Goal: Task Accomplishment & Management: Complete application form

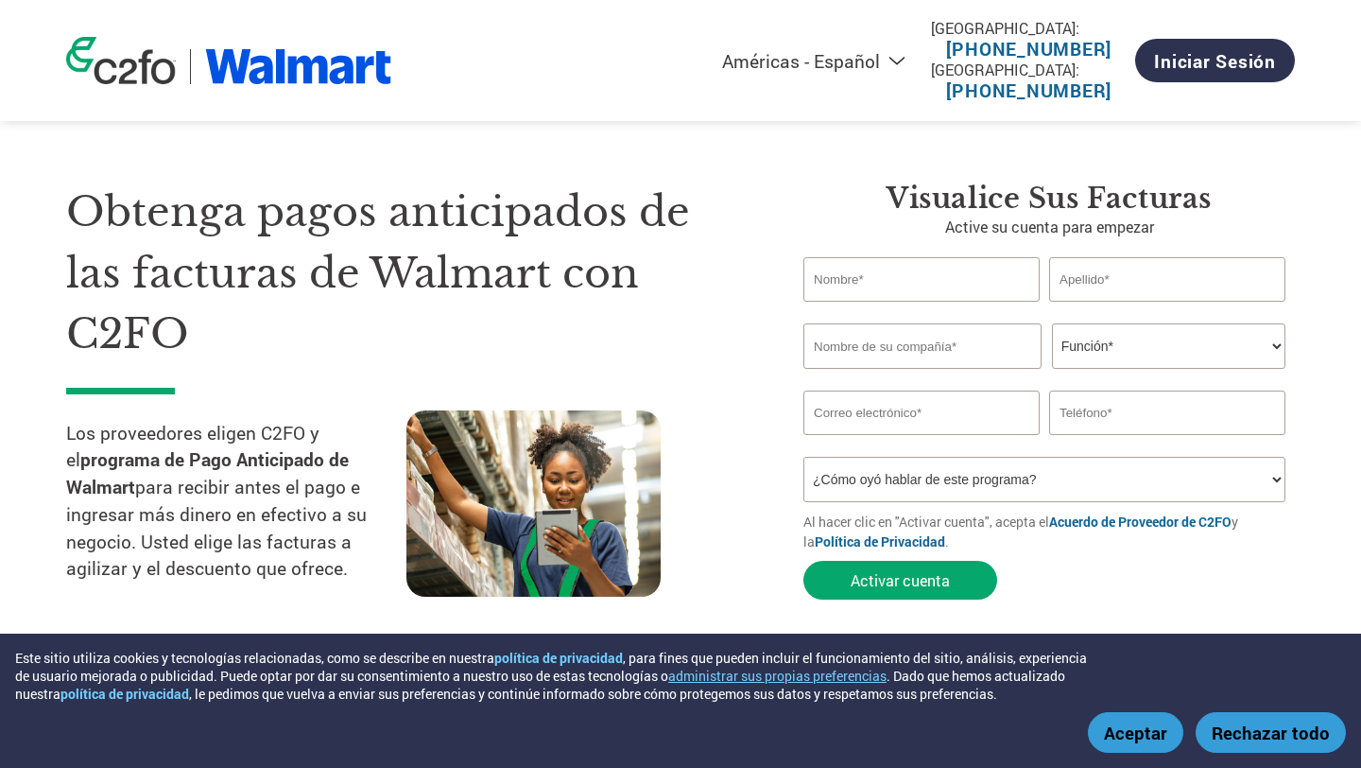
select select "es-MX"
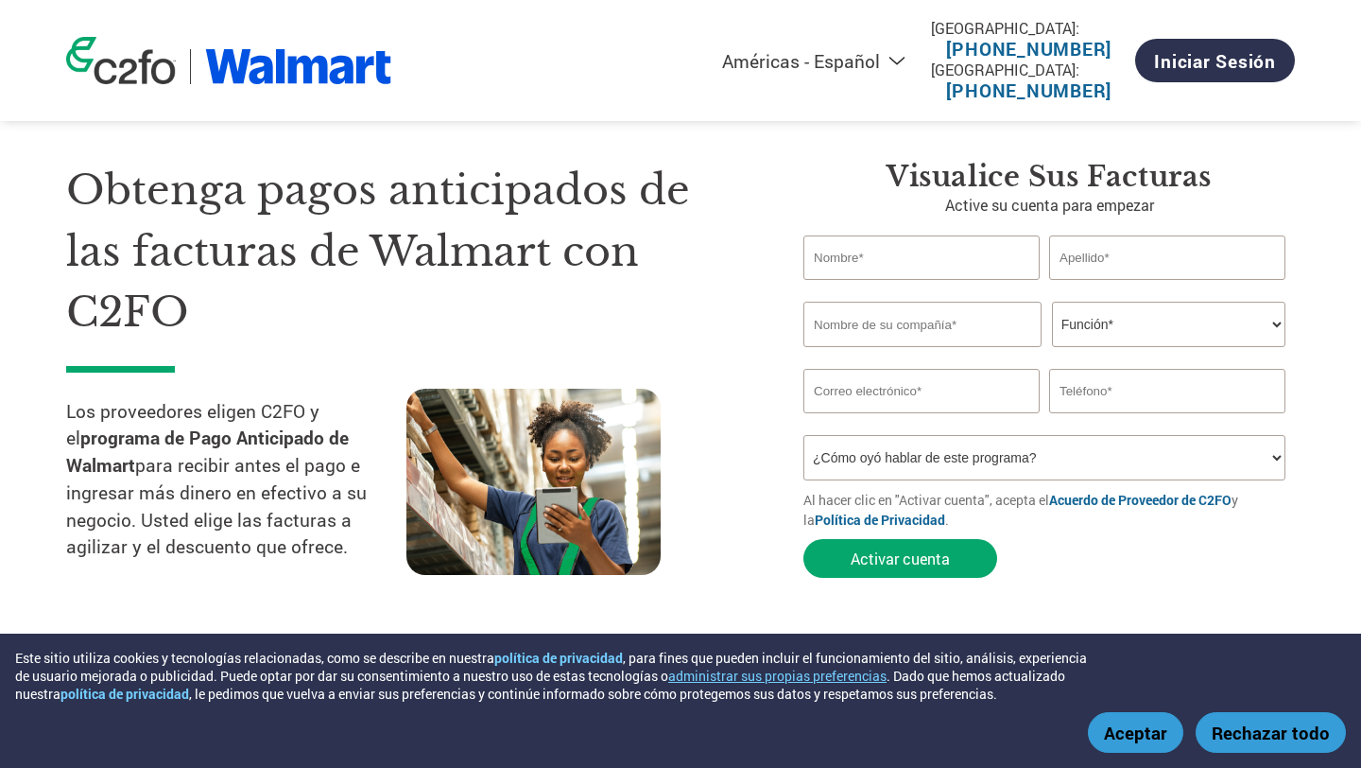
scroll to position [17, 0]
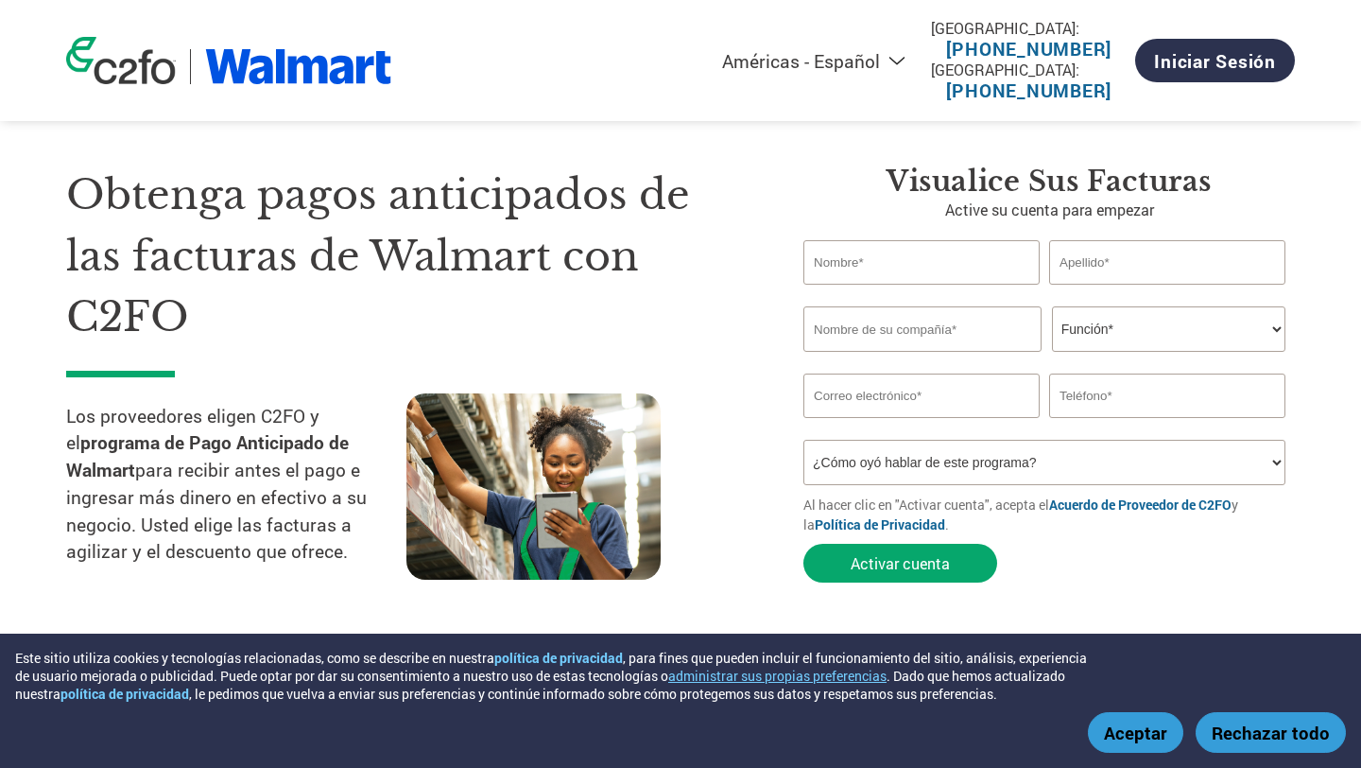
click at [891, 459] on select "¿Cómo oyó hablar de este programa? Recibió una carta Correo electrónico Redes s…" at bounding box center [1044, 462] width 482 height 45
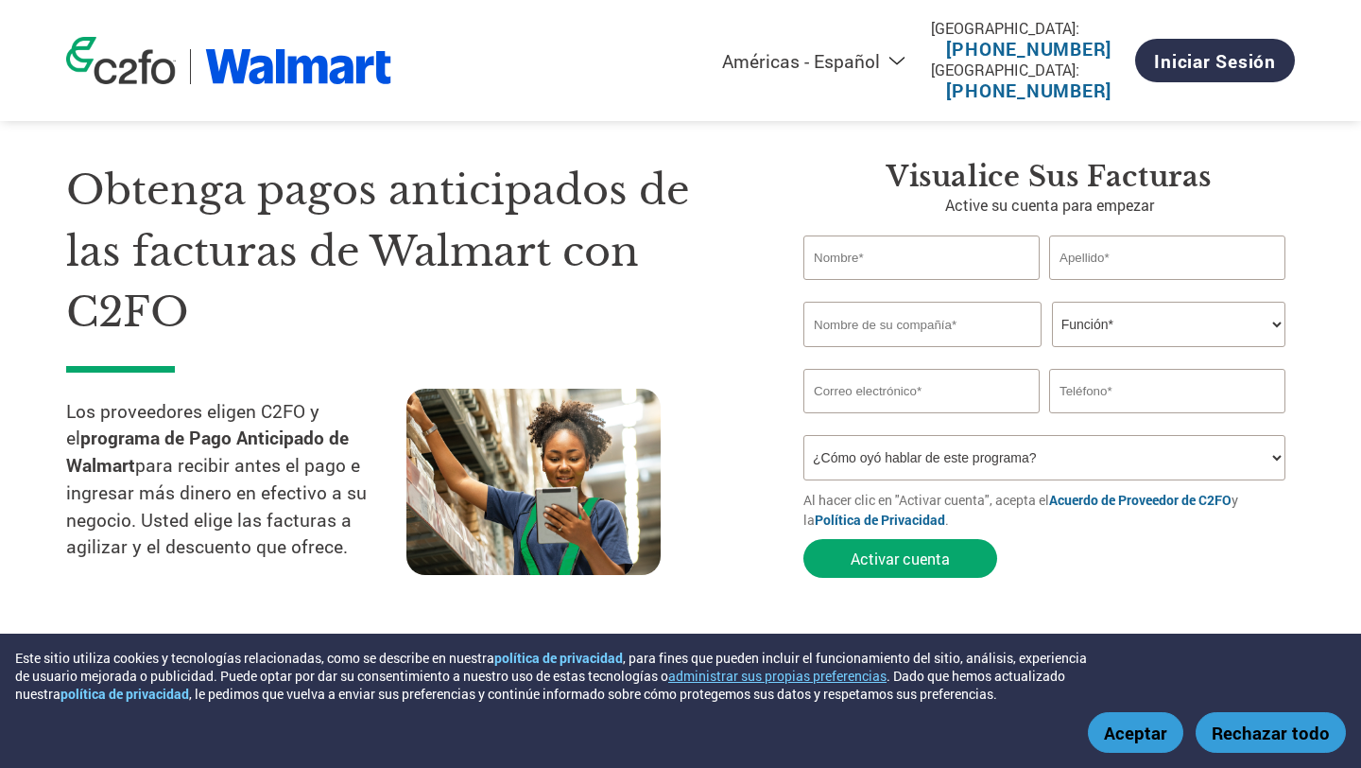
scroll to position [29, 0]
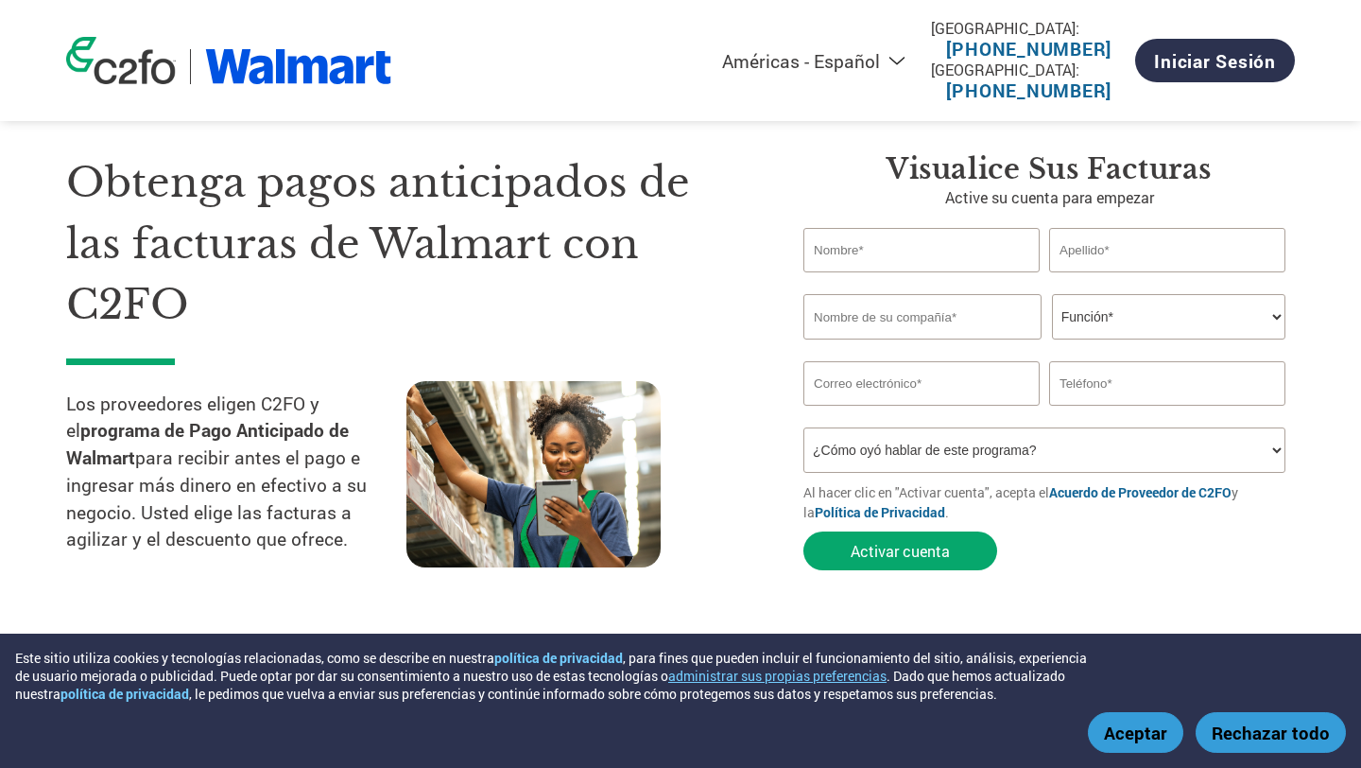
click at [932, 262] on input "text" at bounding box center [921, 250] width 236 height 44
type input "[PERSON_NAME]"
click at [1091, 254] on input "text" at bounding box center [1167, 250] width 236 height 44
type input "[PERSON_NAME]"
click at [951, 331] on input "text" at bounding box center [922, 316] width 238 height 45
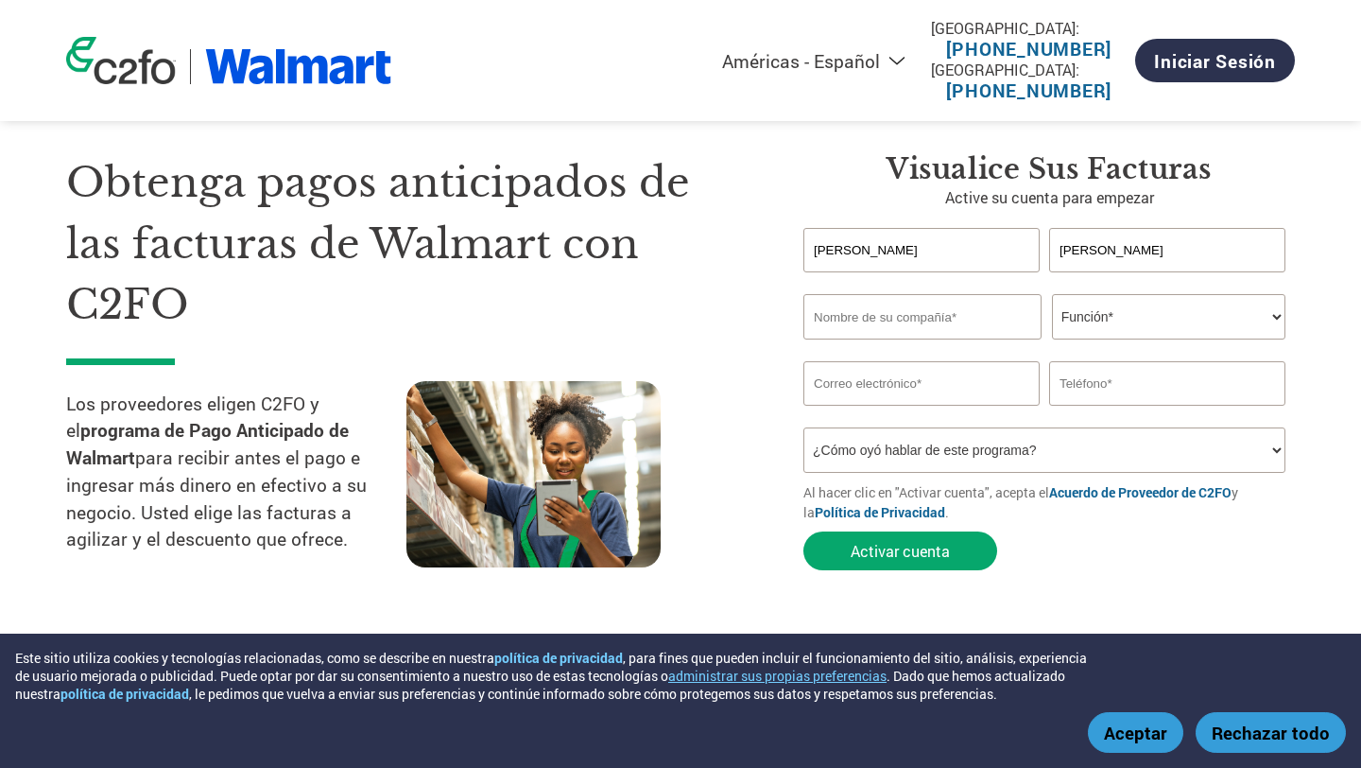
type input "d"
type input "Distribuidora Battys, S.A. de C.V."
click at [1123, 320] on select "Función* Director financiero Interventor Gestor de créditos Director de finanza…" at bounding box center [1168, 316] width 233 height 45
select select "OWNER_FOUNDER"
click at [1052, 295] on select "Función* Director financiero Interventor Gestor de créditos Director de finanza…" at bounding box center [1168, 316] width 233 height 45
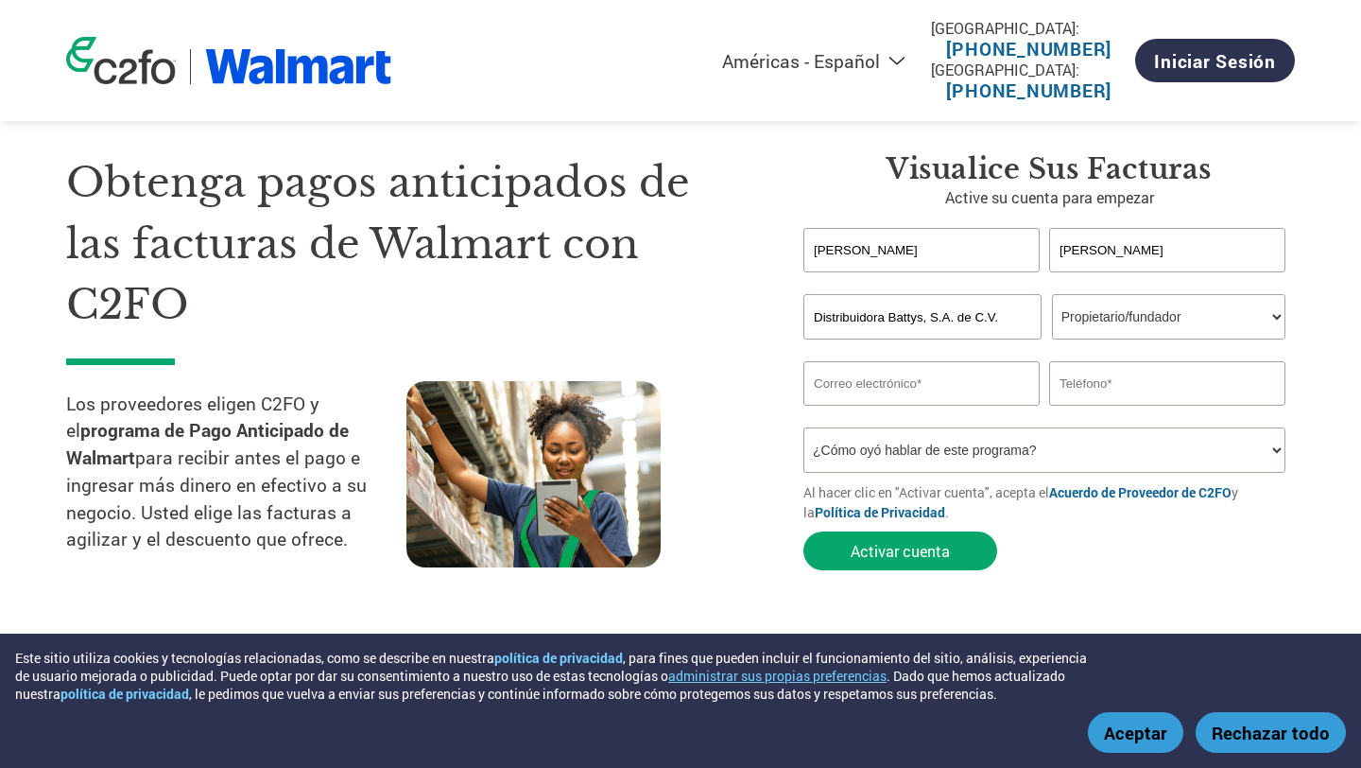
click at [922, 382] on input "email" at bounding box center [921, 383] width 236 height 44
type input "B"
type input "[EMAIL_ADDRESS][DOMAIN_NAME]"
click at [1085, 383] on input "text" at bounding box center [1167, 383] width 236 height 44
type input "[PHONE_NUMBER]"
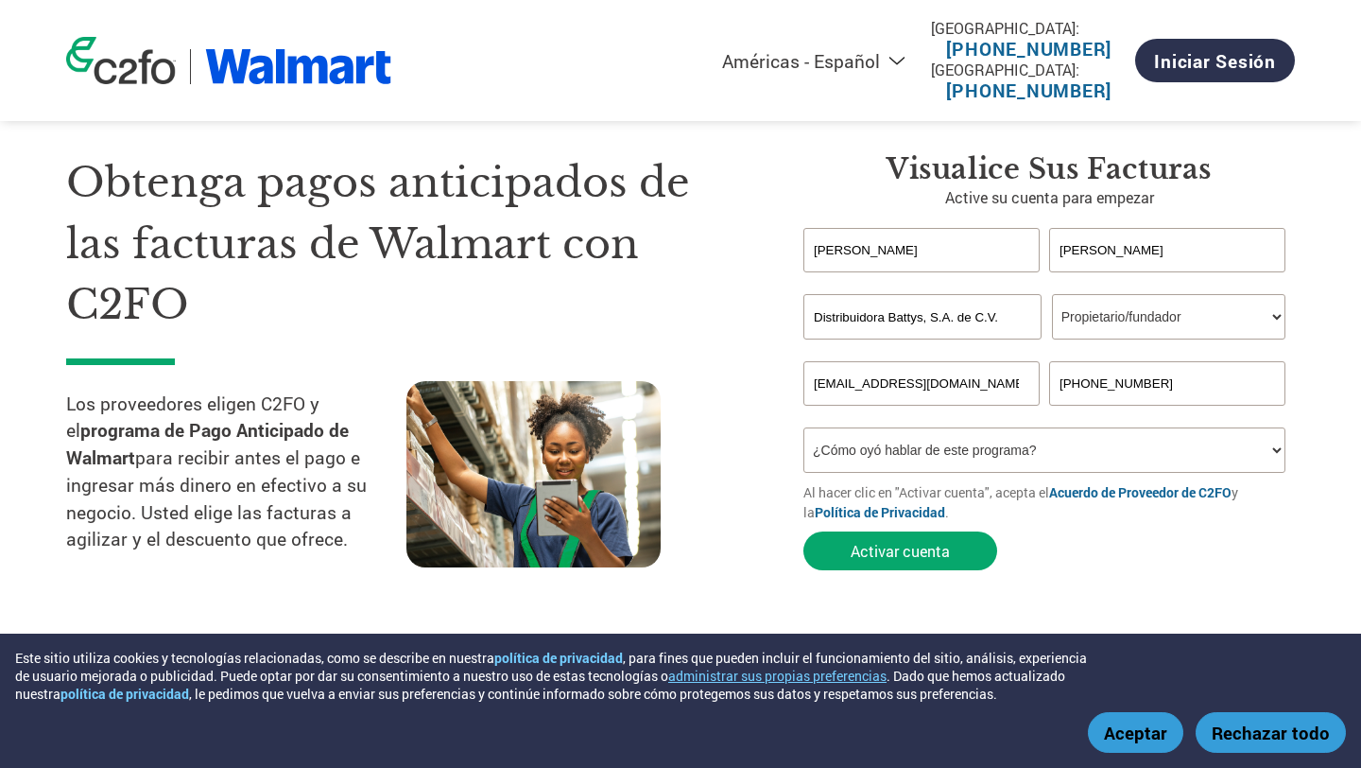
click at [1056, 458] on select "¿Cómo oyó hablar de este programa? Recibió una carta Correo electrónico Redes s…" at bounding box center [1044, 449] width 482 height 45
select select "Other"
click at [803, 430] on select "¿Cómo oyó hablar de este programa? Recibió una carta Correo electrónico Redes s…" at bounding box center [1044, 449] width 482 height 45
click at [924, 537] on button "Activar cuenta" at bounding box center [900, 550] width 194 height 39
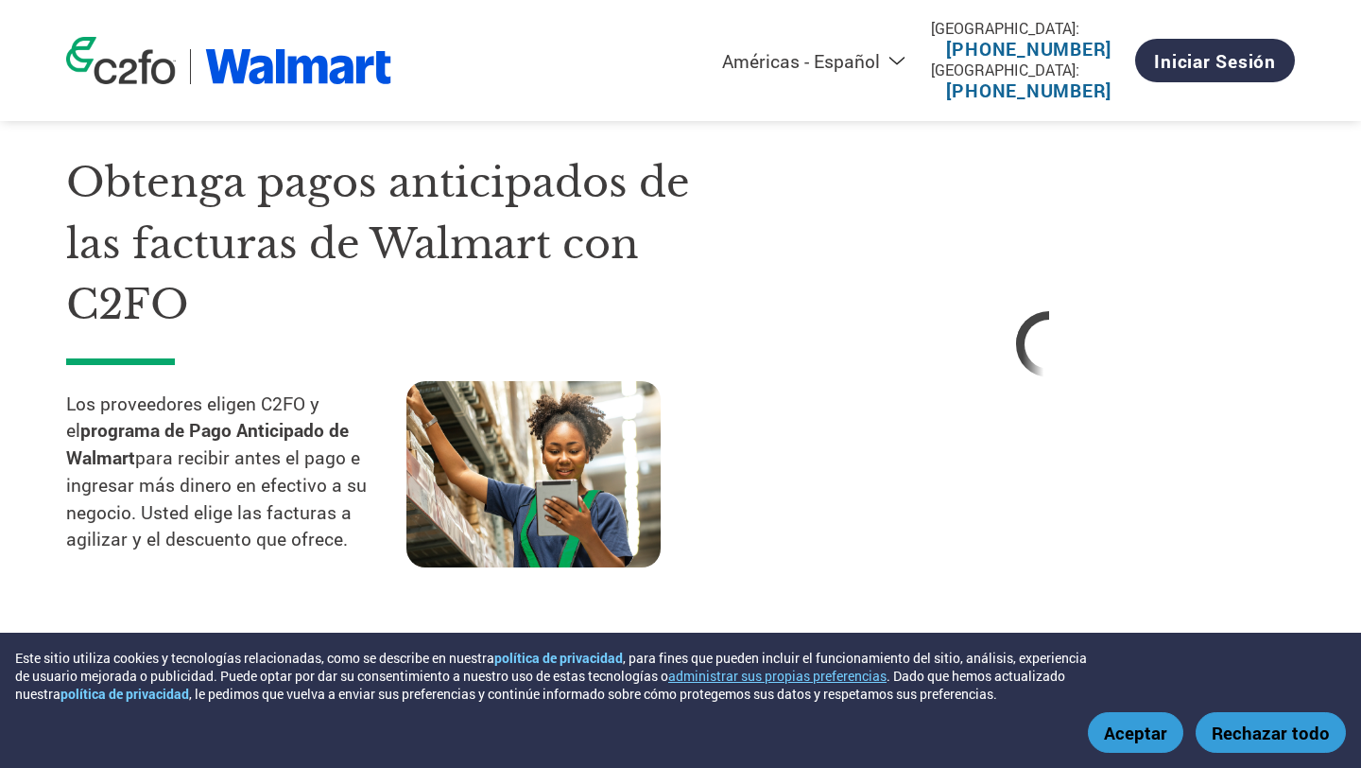
select select "es-MX"
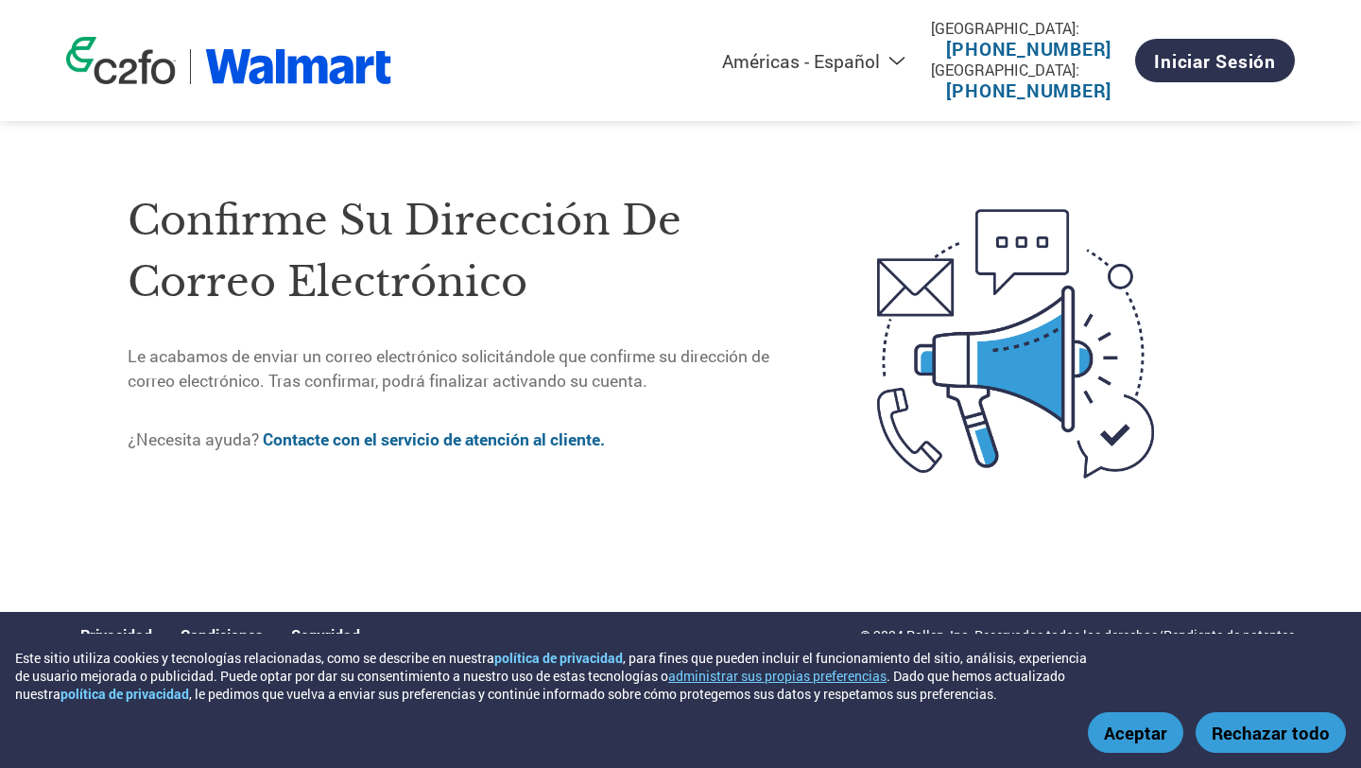
click at [1131, 733] on button "Aceptar" at bounding box center [1135, 732] width 95 height 41
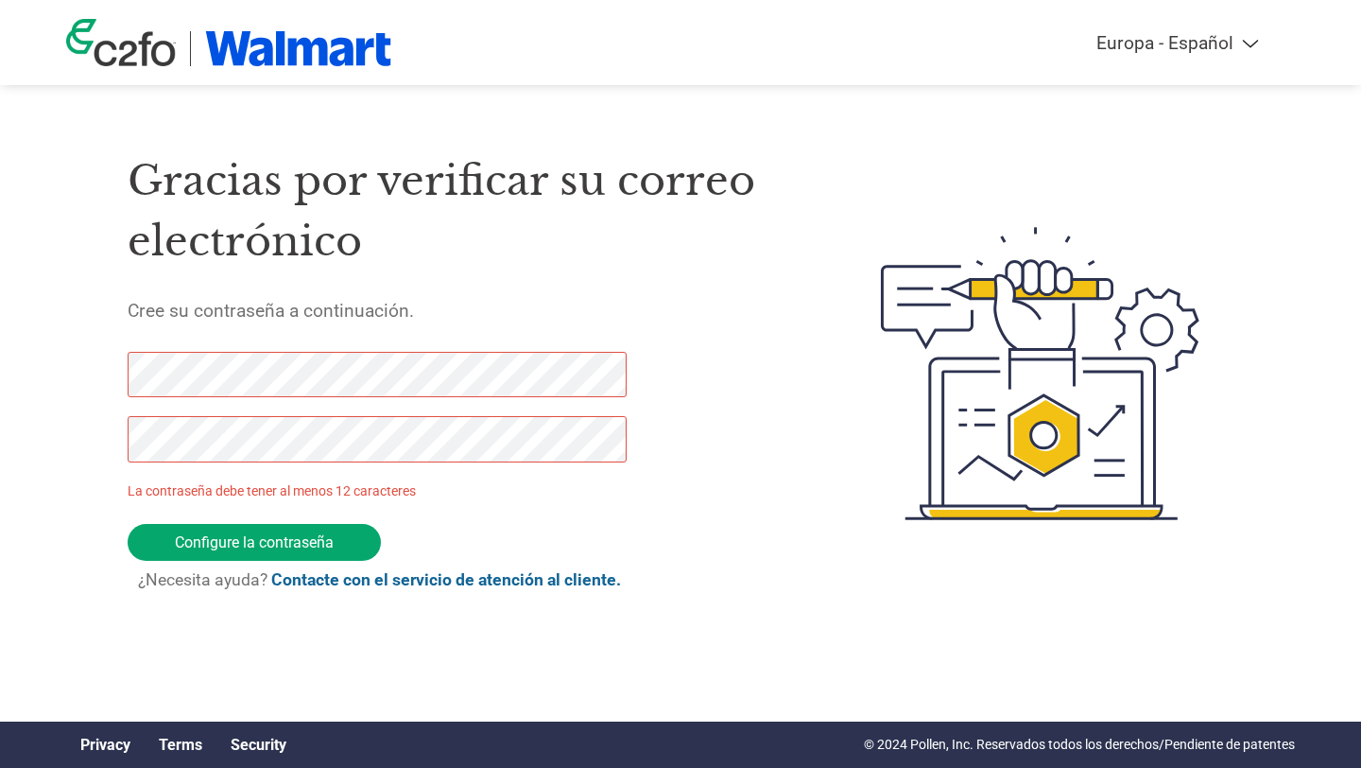
click at [102, 377] on div "Gracias por verificar su correo electrónico Cree su contraseña a continuación. …" at bounding box center [680, 373] width 1229 height 501
click at [191, 412] on div at bounding box center [366, 417] width 477 height 130
click at [202, 545] on input "Configure la contraseña" at bounding box center [254, 542] width 253 height 37
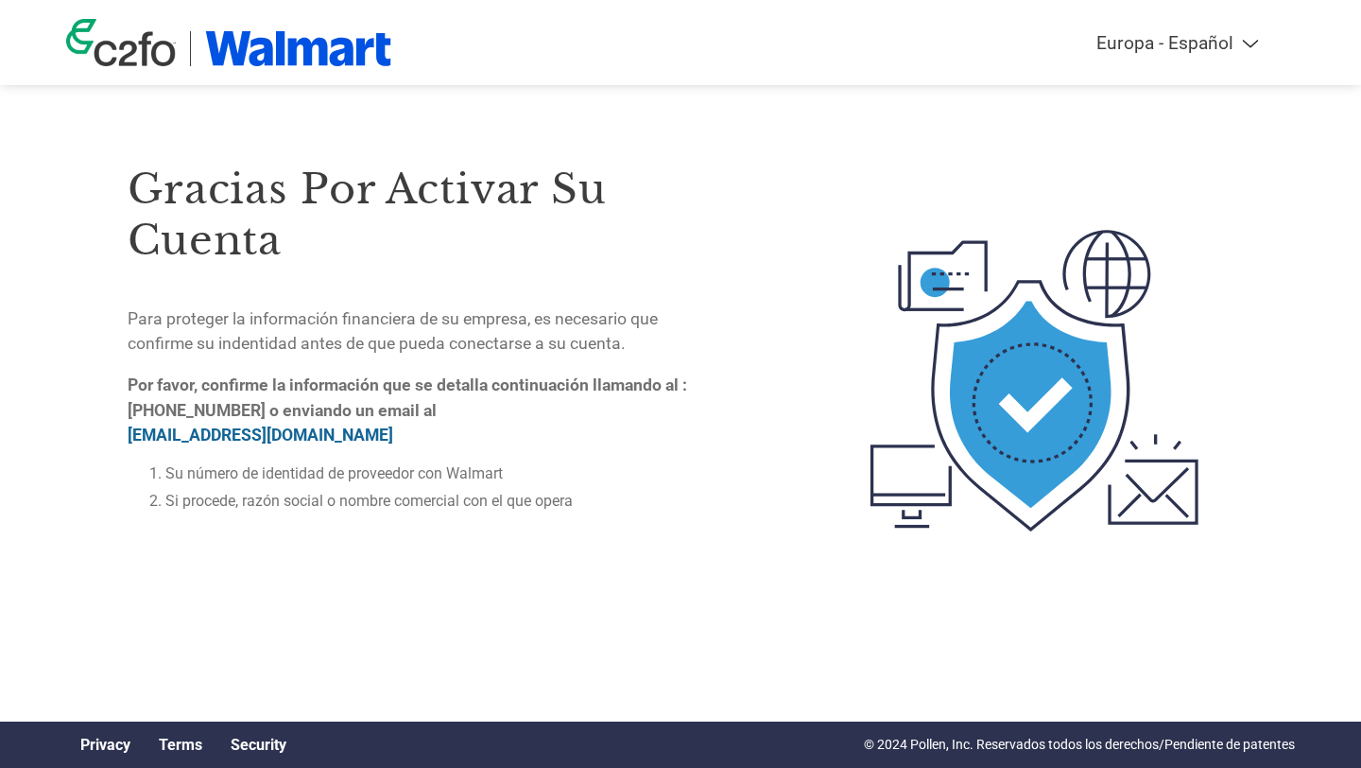
click at [1217, 53] on div "Americas - English Américas - Español Américas - Português Amériques - Français…" at bounding box center [680, 42] width 1257 height 85
click at [1252, 47] on select "Americas - English Américas - Español Américas - Português Amériques - Français…" at bounding box center [1052, 43] width 439 height 22
select select "es-MX"
click at [833, 45] on select "Americas - English Américas - Español Américas - Português Amériques - Français…" at bounding box center [1052, 43] width 439 height 22
